Goal: Task Accomplishment & Management: Use online tool/utility

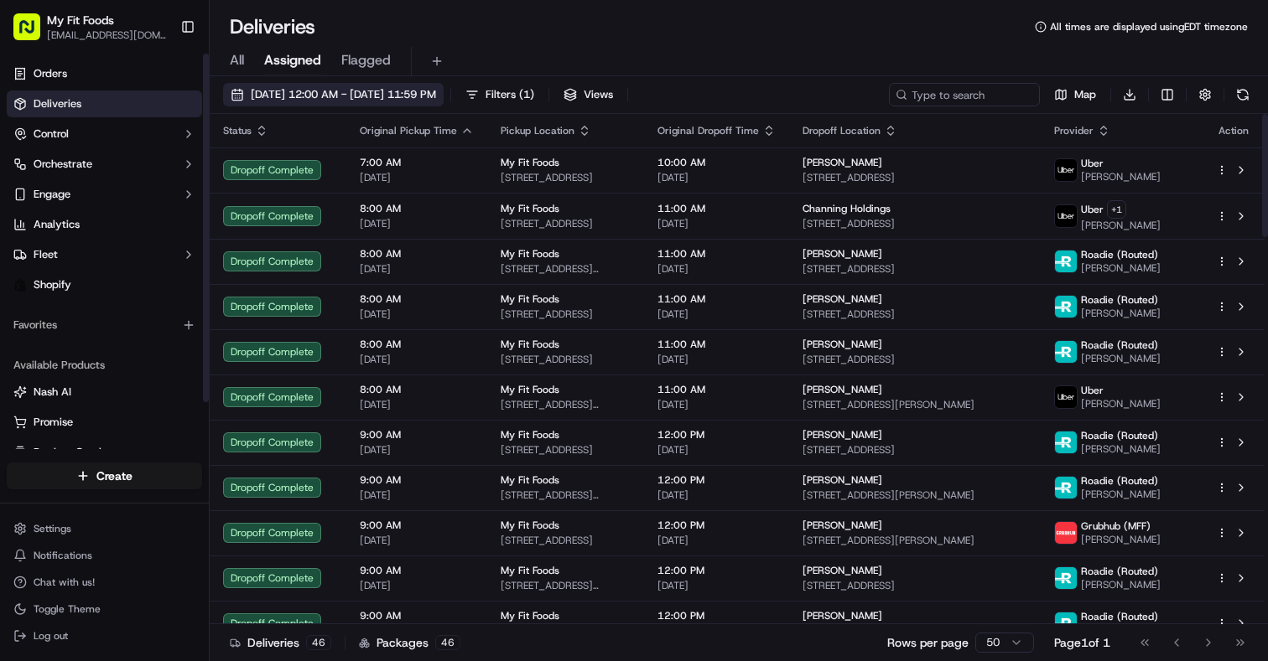
click at [239, 102] on button "09/18/2025 12:00 AM - 09/18/2025 11:59 PM" at bounding box center [333, 94] width 220 height 23
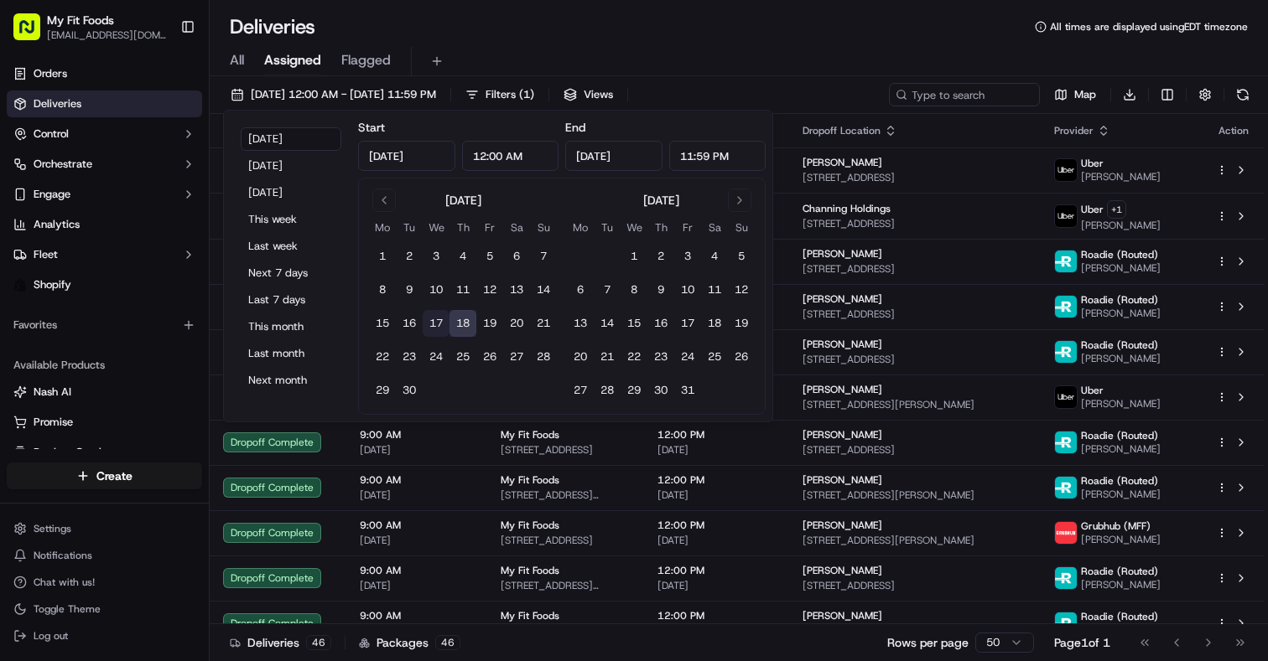
click at [436, 325] on button "17" at bounding box center [436, 323] width 27 height 27
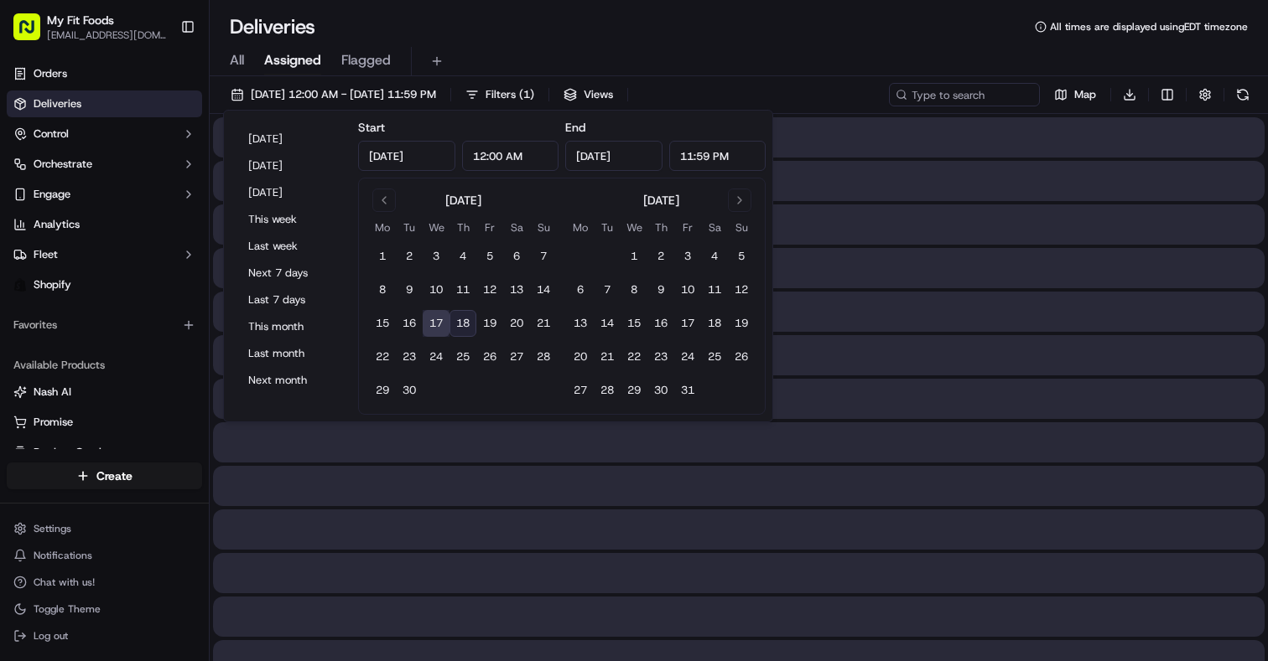
type input "Sep 17, 2025"
click at [436, 325] on button "17" at bounding box center [436, 323] width 27 height 27
click at [735, 13] on div "Deliveries All times are displayed using EDT timezone" at bounding box center [739, 26] width 1058 height 27
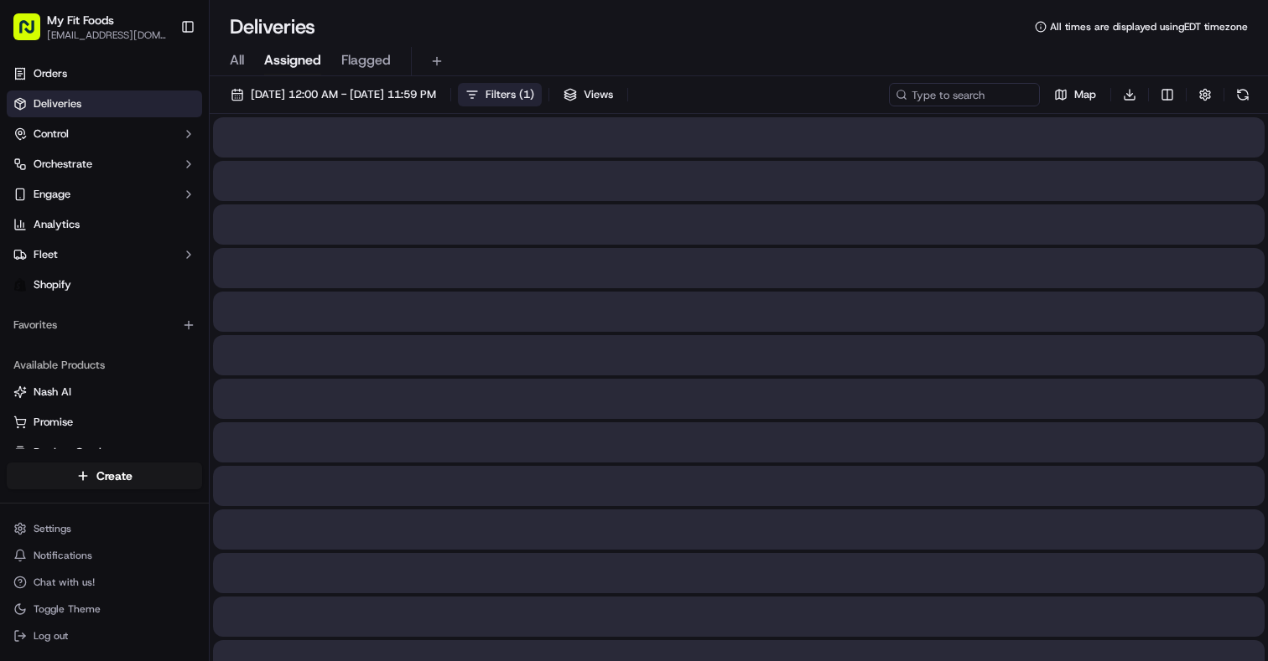
click at [542, 92] on button "Filters ( 1 )" at bounding box center [500, 94] width 84 height 23
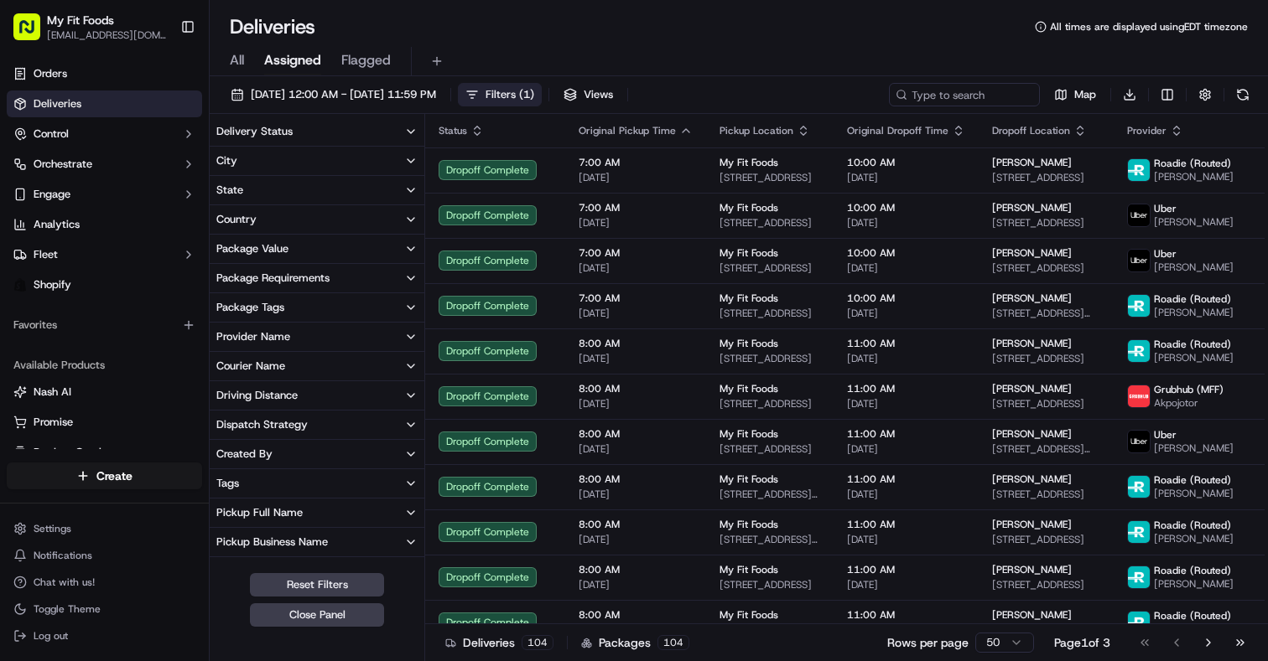
click at [279, 315] on button "Package Tags" at bounding box center [317, 307] width 215 height 29
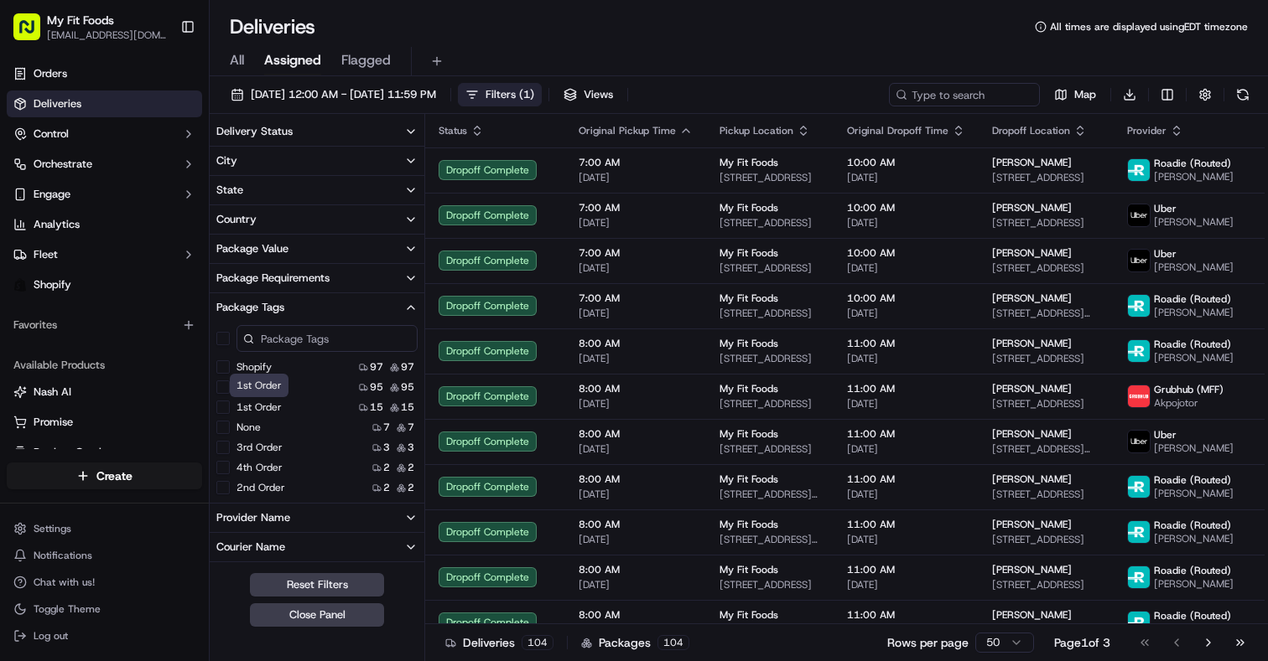
click at [263, 408] on label "1st Order" at bounding box center [258, 407] width 45 height 13
click at [230, 408] on Order "1st Order" at bounding box center [222, 407] width 13 height 13
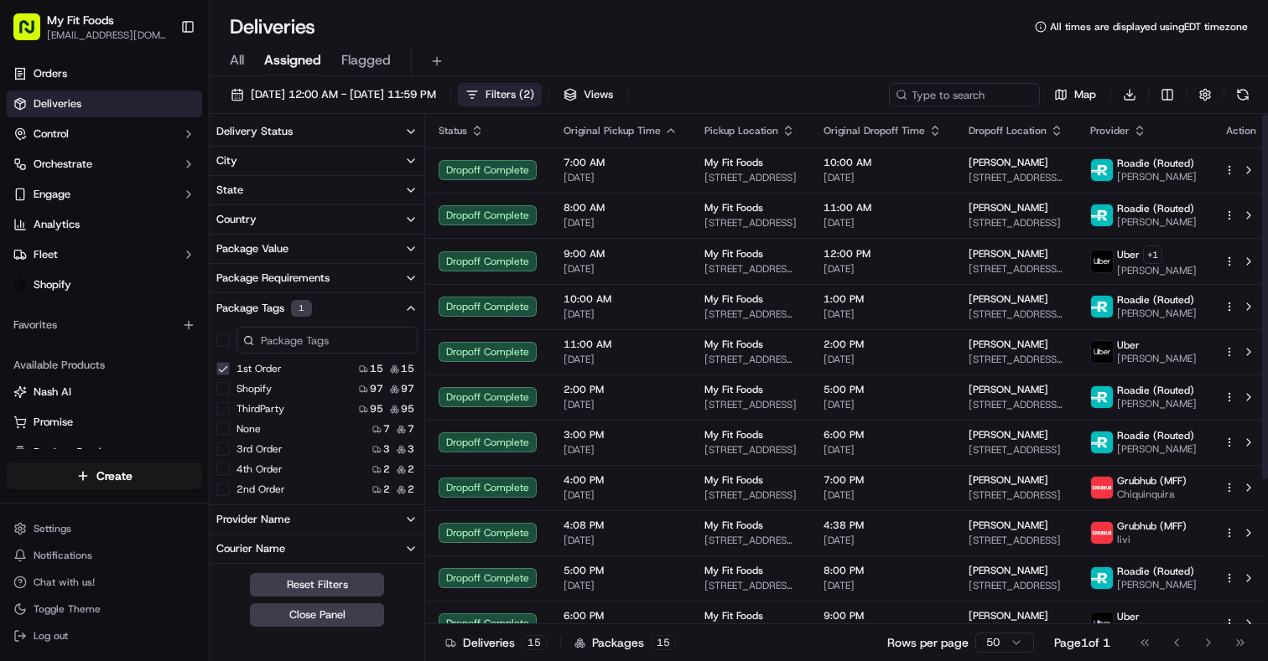
click at [649, 43] on div "All Assigned Flagged" at bounding box center [739, 58] width 1058 height 36
click at [580, 29] on div "Deliveries All times are displayed using EDT timezone" at bounding box center [739, 26] width 1058 height 27
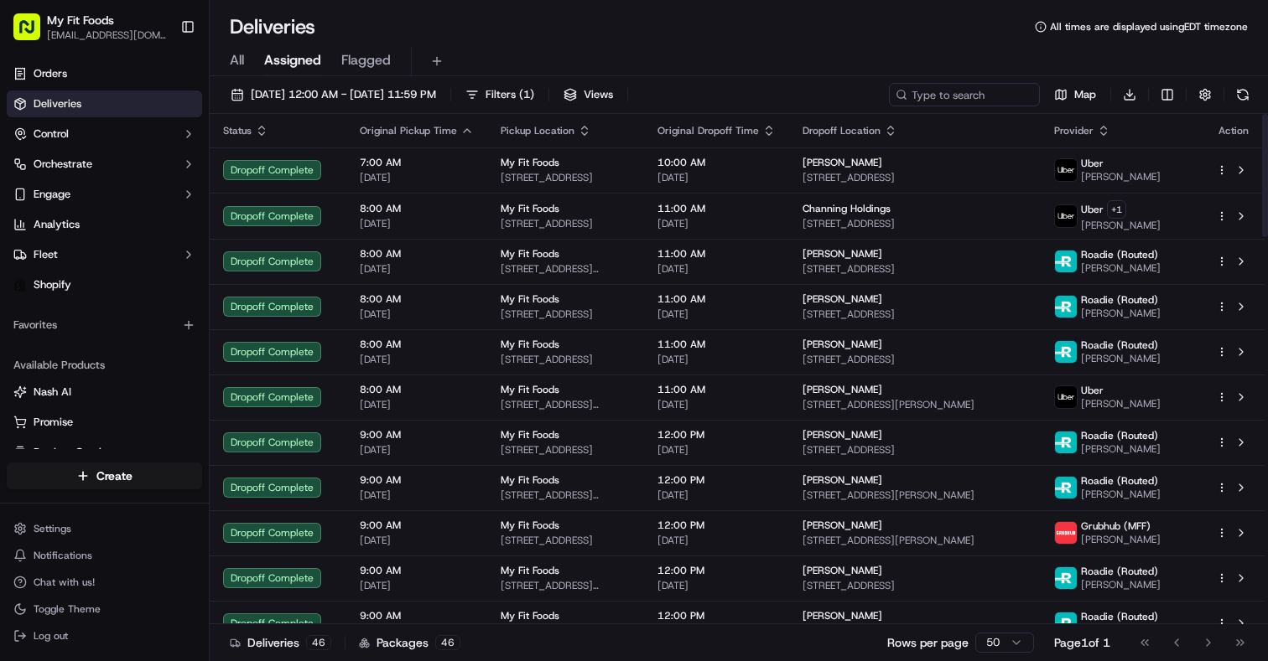
click at [906, 112] on div "09/18/2025 12:00 AM - 09/18/2025 11:59 PM Filters ( 1 ) Views Map Download" at bounding box center [739, 98] width 1058 height 31
click at [941, 91] on input at bounding box center [938, 94] width 201 height 23
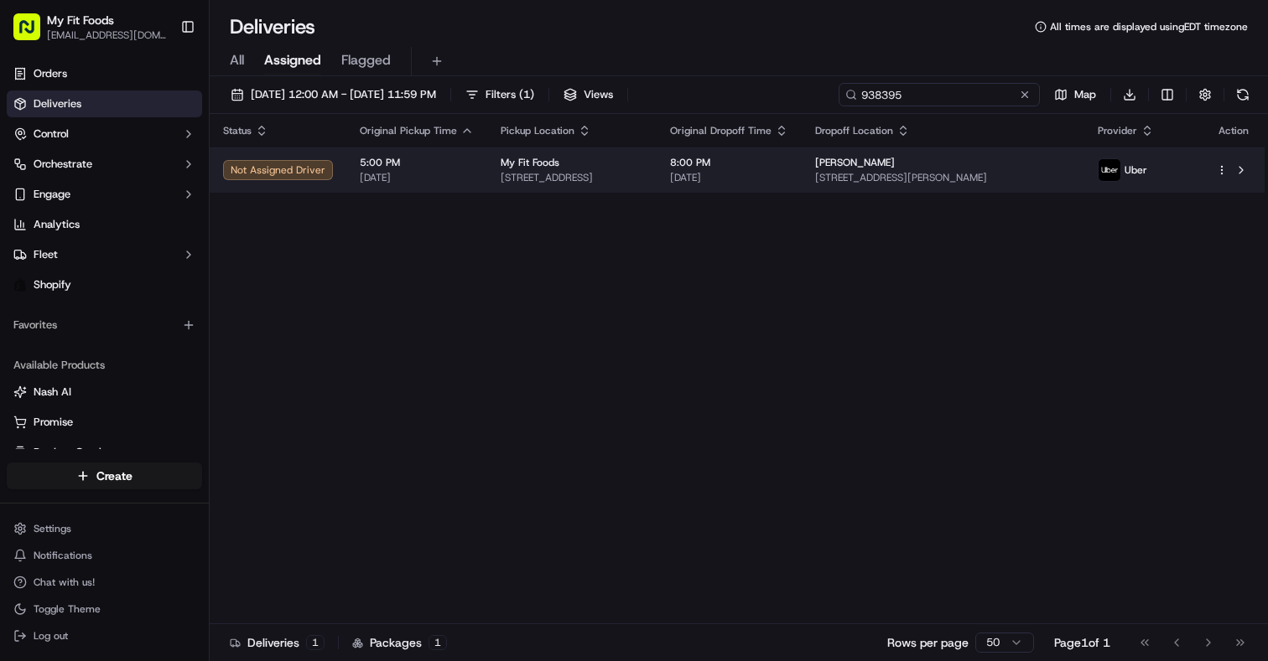
type input "938395"
click at [1216, 169] on html "My Fit Foods support@myfitfoods.com Toggle Sidebar Orders Deliveries Control Or…" at bounding box center [634, 330] width 1268 height 661
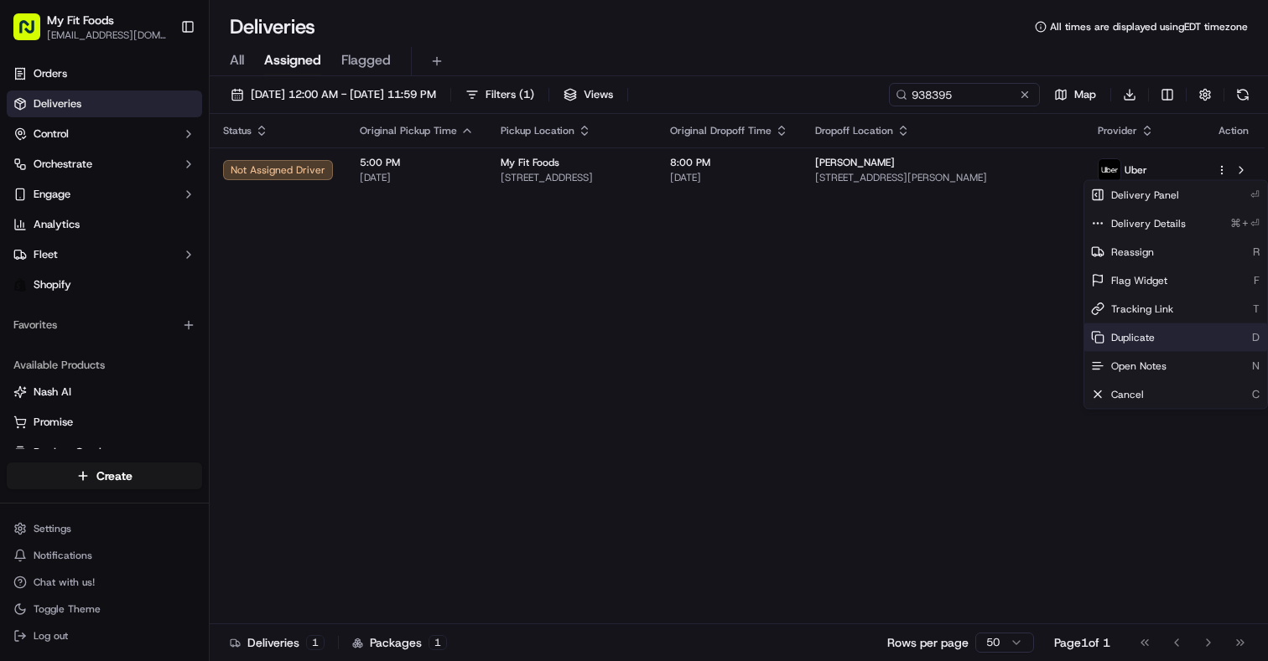
click at [1143, 342] on span "Duplicate" at bounding box center [1133, 337] width 44 height 13
click at [606, 358] on html "My Fit Foods support@myfitfoods.com Toggle Sidebar Orders Deliveries Control Or…" at bounding box center [634, 330] width 1268 height 661
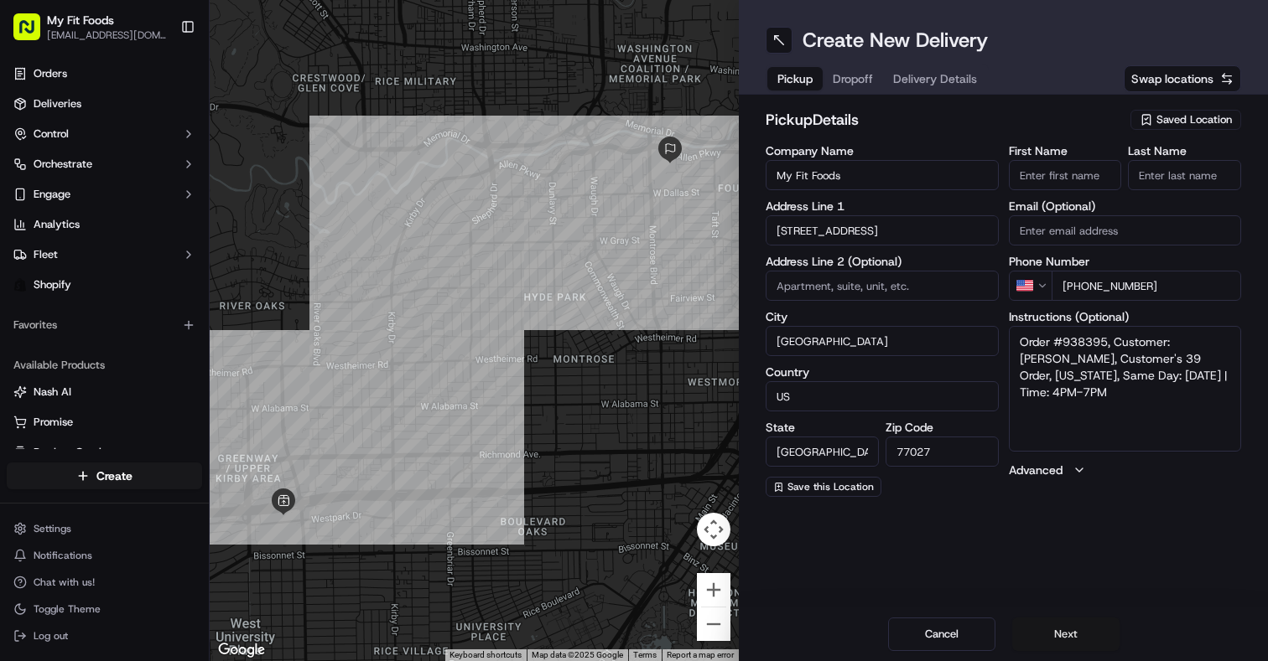
click at [1086, 628] on button "Next" at bounding box center [1065, 635] width 107 height 34
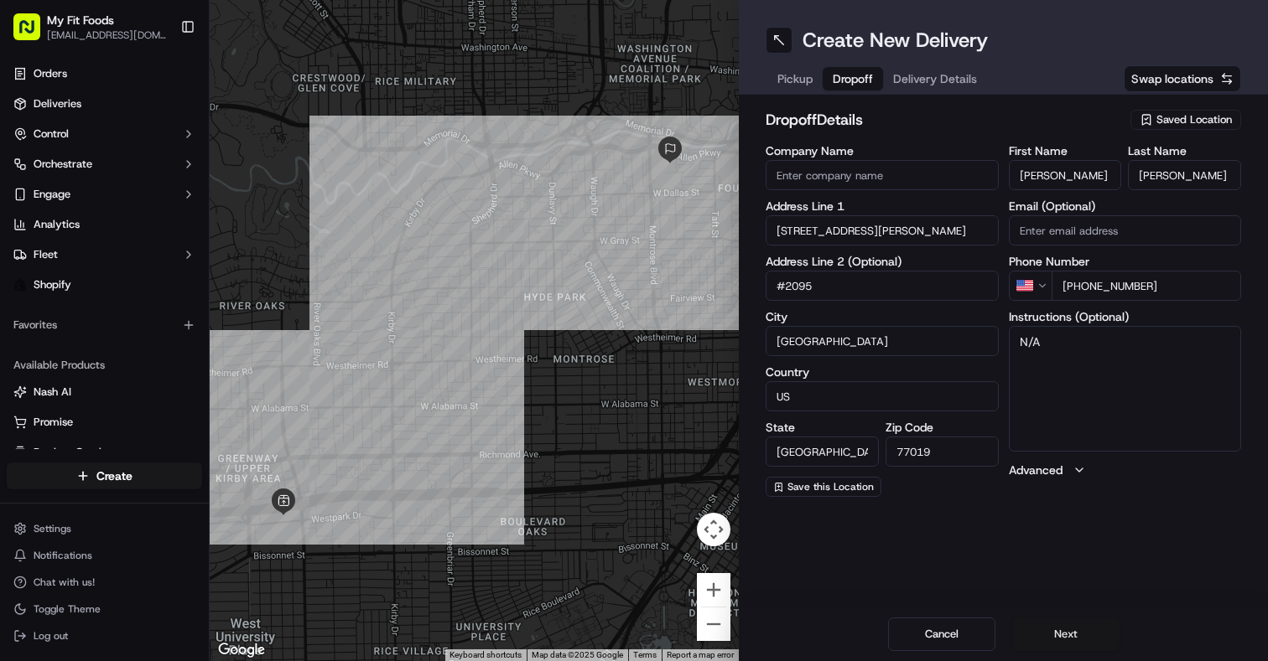
click at [1081, 628] on button "Next" at bounding box center [1065, 635] width 107 height 34
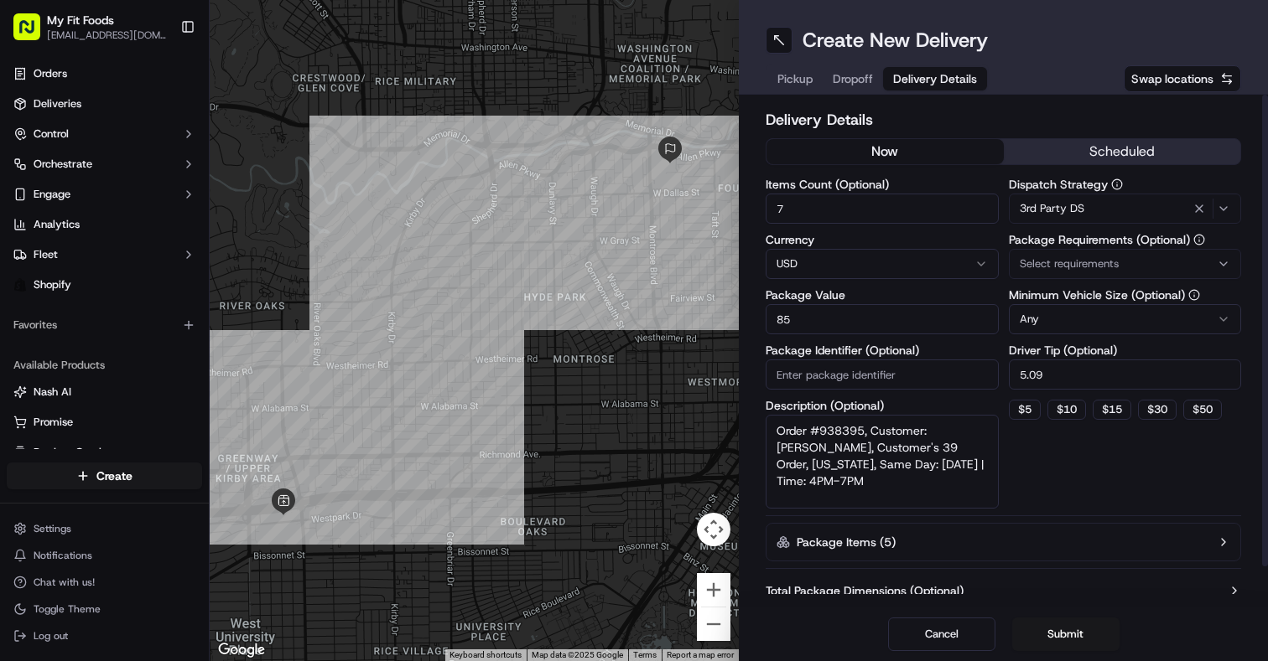
click at [905, 158] on button "now" at bounding box center [884, 151] width 237 height 25
click at [1059, 644] on button "Submit" at bounding box center [1065, 635] width 107 height 34
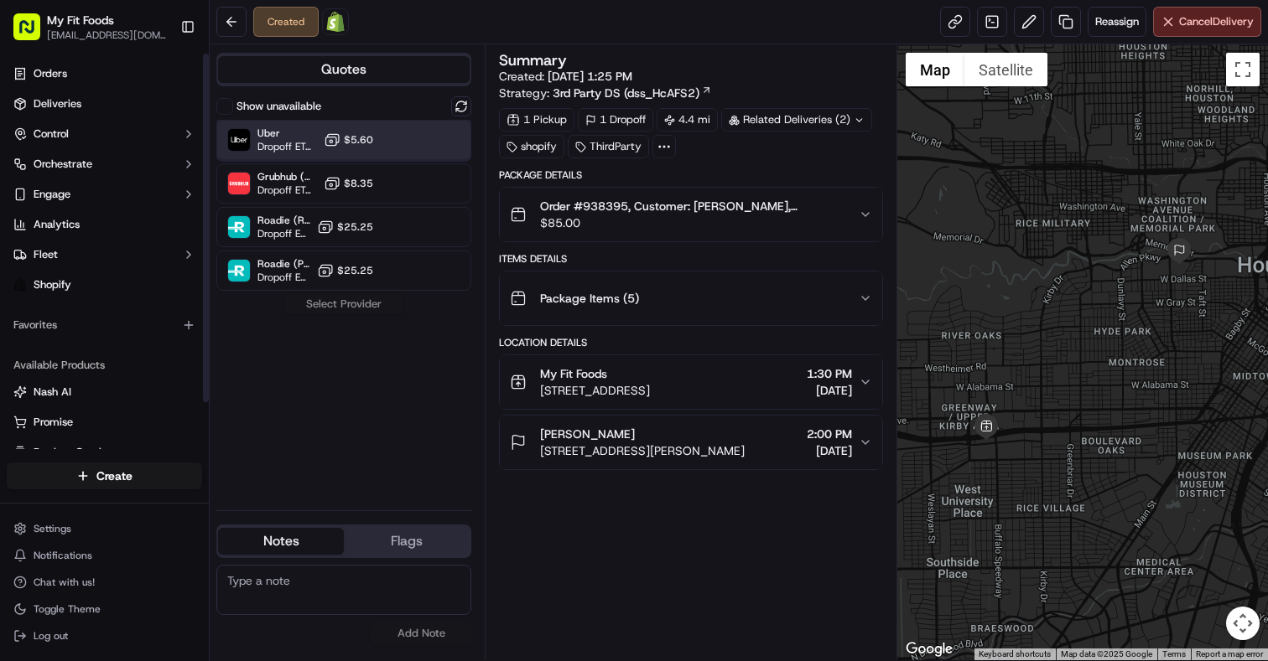
click at [277, 132] on span "Uber" at bounding box center [287, 133] width 60 height 13
click at [333, 309] on button "Assign Provider" at bounding box center [343, 304] width 119 height 20
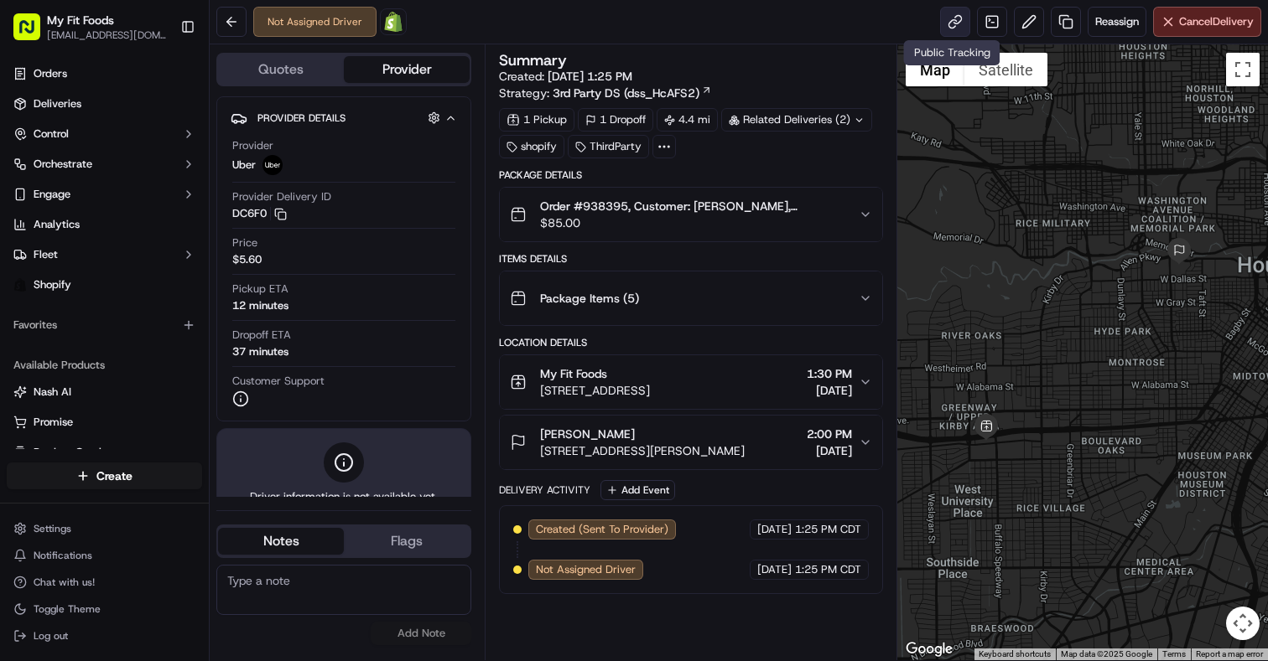
click at [946, 18] on link at bounding box center [955, 22] width 30 height 30
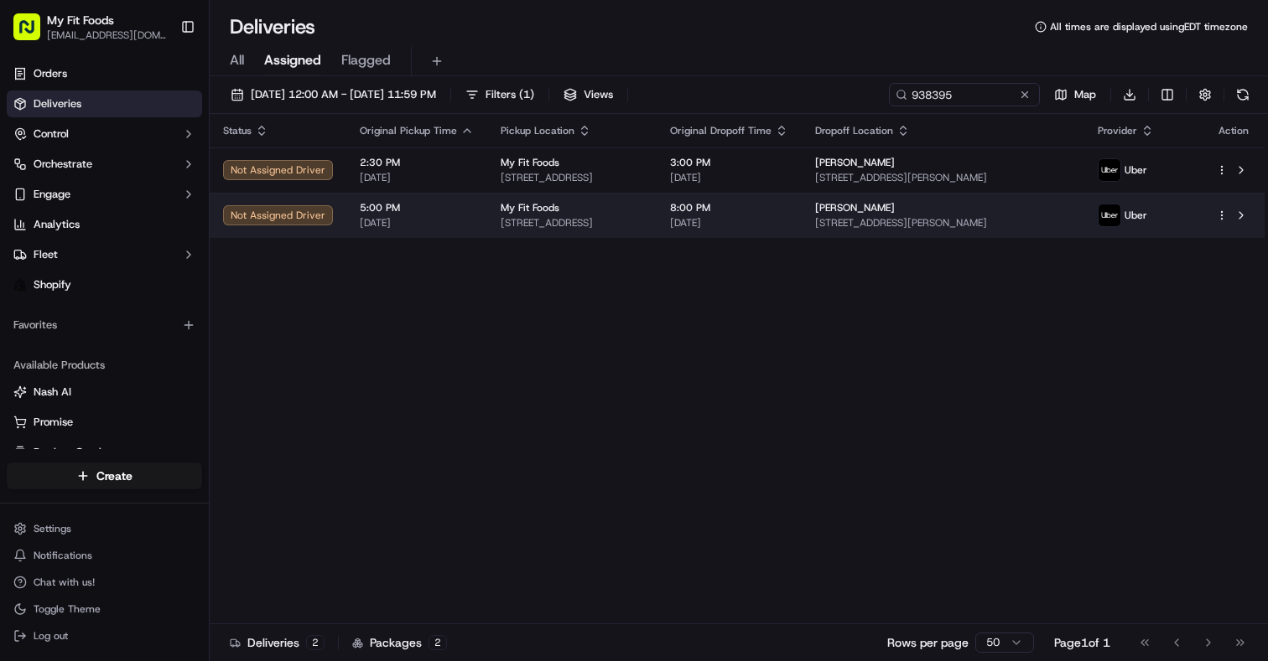
click at [1220, 214] on html "My Fit Foods support@myfitfoods.com Toggle Sidebar Orders Deliveries Control Or…" at bounding box center [634, 330] width 1268 height 661
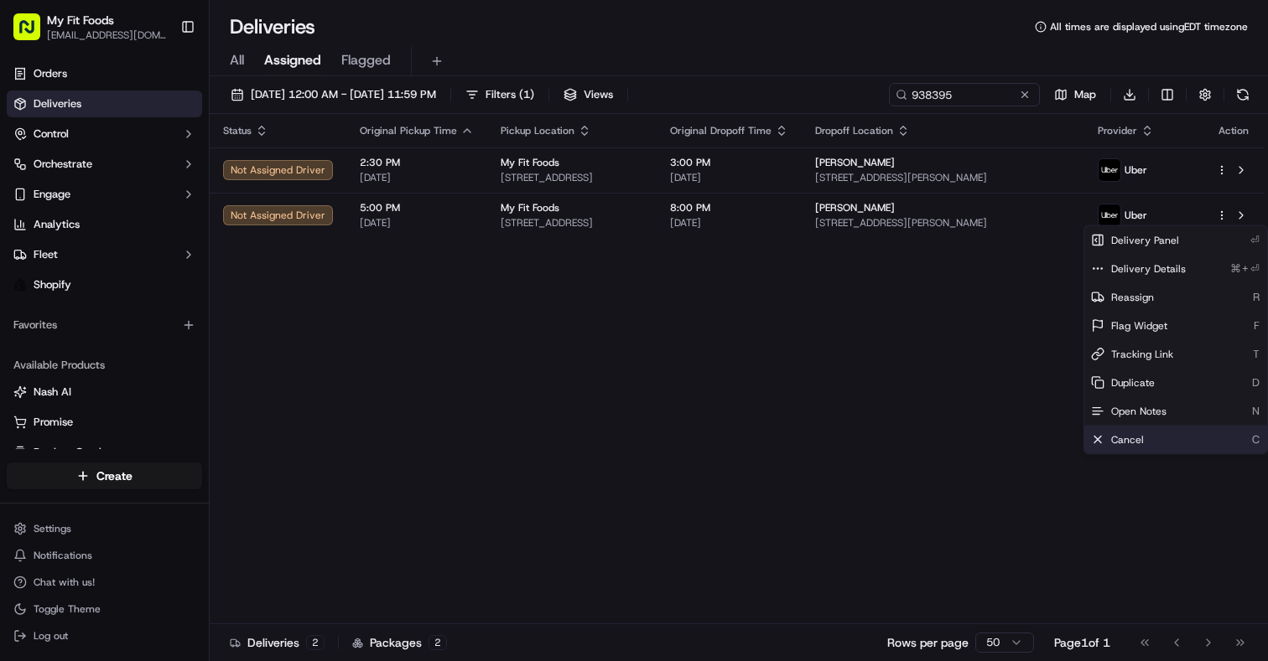
click at [1138, 433] on span "Cancel" at bounding box center [1127, 439] width 33 height 13
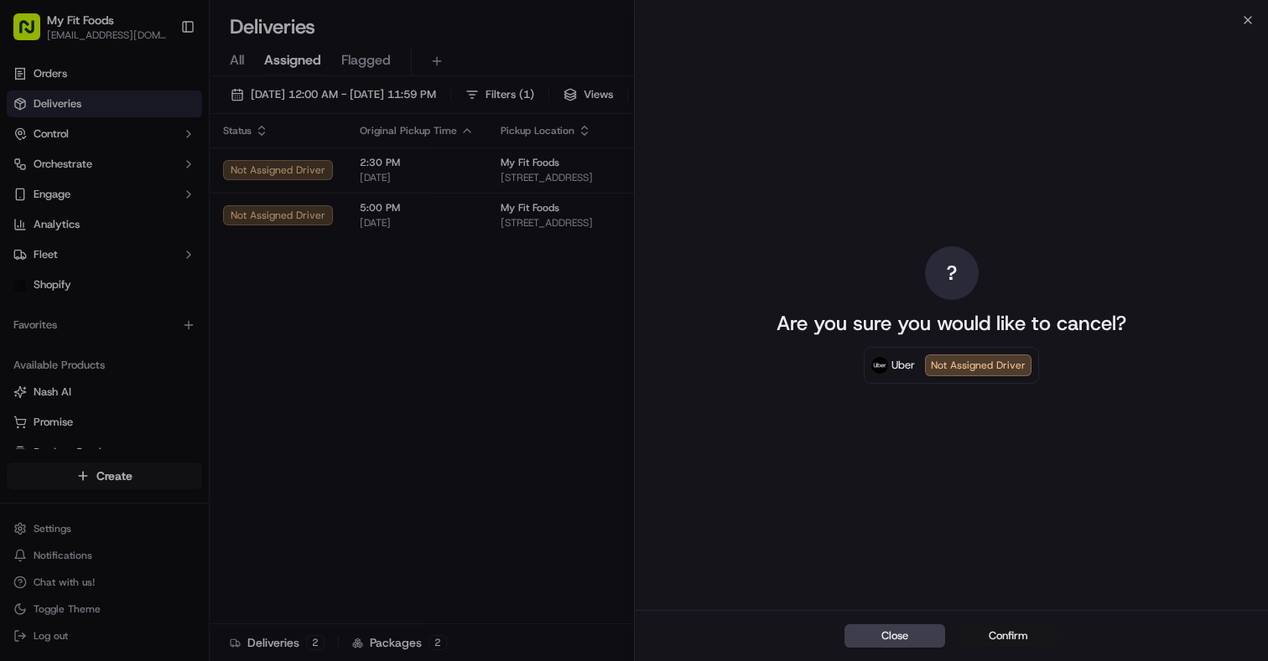
click at [1006, 636] on button "Confirm" at bounding box center [1008, 636] width 101 height 23
